Goal: Task Accomplishment & Management: Manage account settings

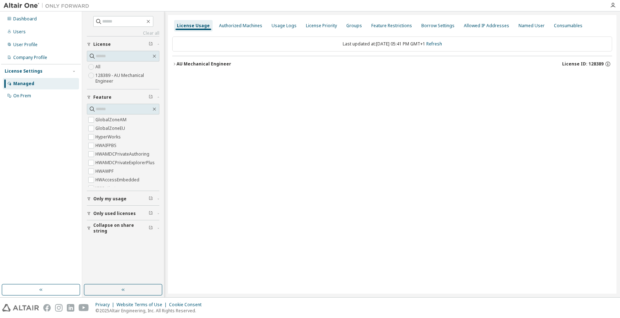
click at [174, 65] on icon "button" at bounding box center [174, 64] width 4 height 4
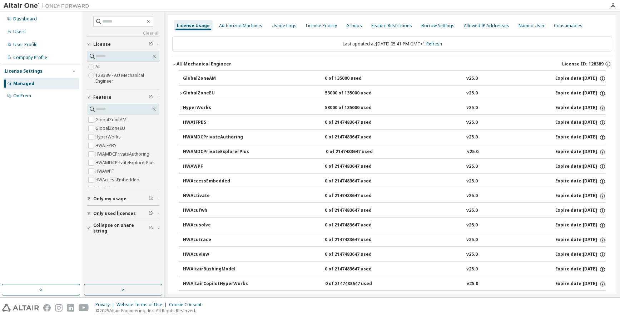
click at [182, 91] on icon "button" at bounding box center [181, 93] width 4 height 4
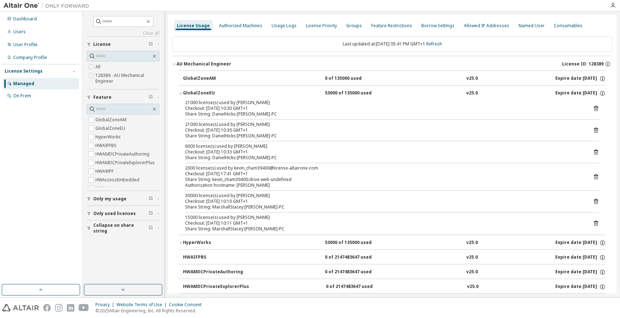
click at [180, 93] on icon "button" at bounding box center [181, 93] width 4 height 4
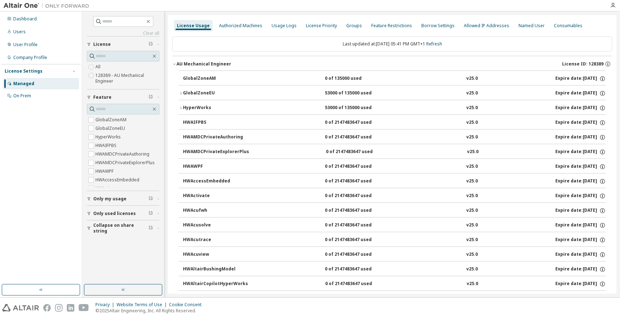
click at [89, 228] on icon "button" at bounding box center [89, 228] width 4 height 4
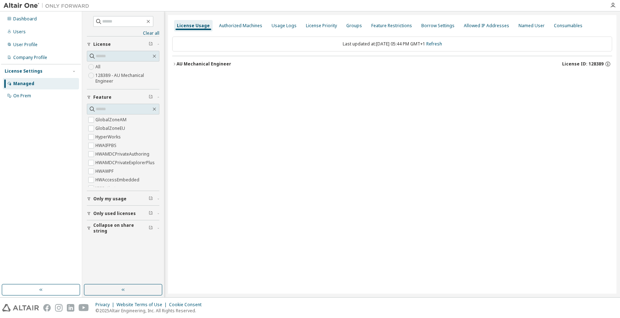
click at [173, 64] on icon "button" at bounding box center [174, 64] width 4 height 4
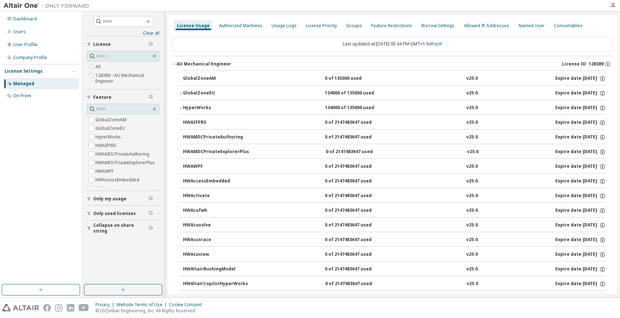
click at [181, 92] on icon "button" at bounding box center [181, 93] width 4 height 4
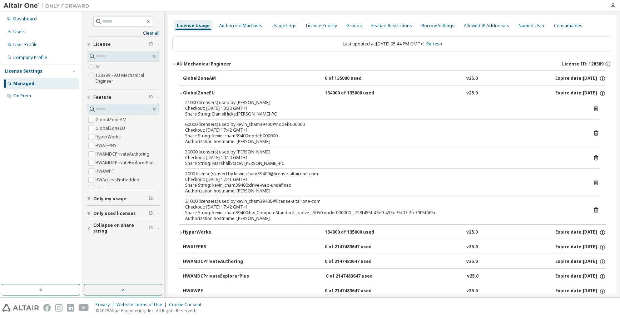
click at [182, 230] on button "HyperWorks 134000 of 135000 used v25.0 Expire date: [DATE]" at bounding box center [392, 232] width 427 height 16
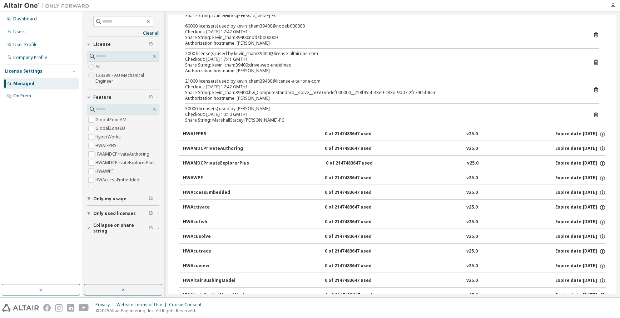
scroll to position [250, 0]
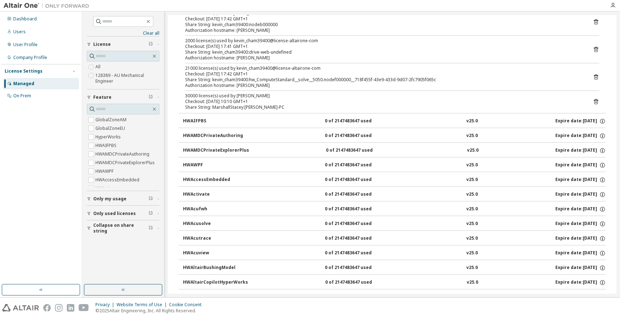
click at [108, 227] on span "Collapse on share string" at bounding box center [120, 227] width 55 height 11
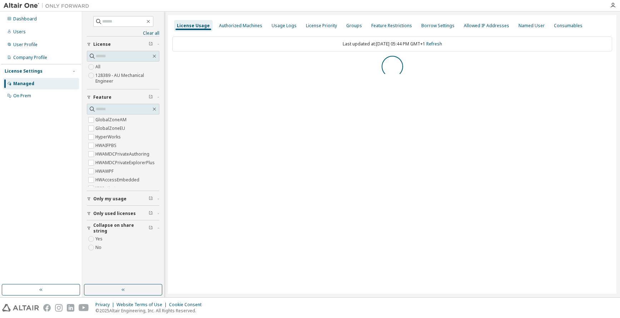
scroll to position [0, 0]
click at [107, 227] on span "Collapse on share string" at bounding box center [120, 227] width 55 height 11
click at [103, 228] on span "Collapse on share string" at bounding box center [120, 227] width 55 height 11
click at [92, 239] on div "Clear all Collapse on share string Only used licenses Only my usage Feature Glo…" at bounding box center [123, 148] width 80 height 270
click at [108, 228] on span "Collapse on share string" at bounding box center [120, 227] width 55 height 11
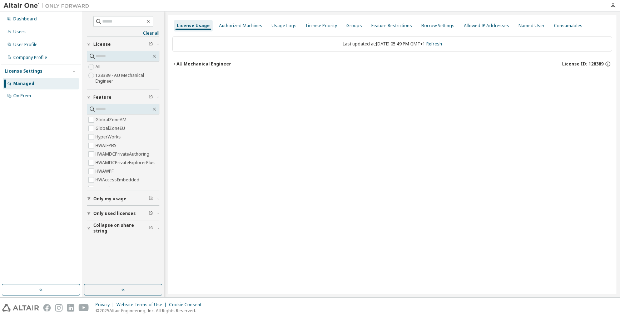
click at [174, 64] on icon "button" at bounding box center [174, 64] width 4 height 4
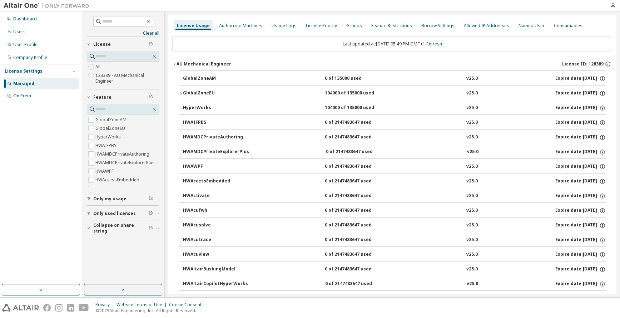
click at [182, 91] on icon "button" at bounding box center [181, 93] width 4 height 4
